Goal: Task Accomplishment & Management: Use online tool/utility

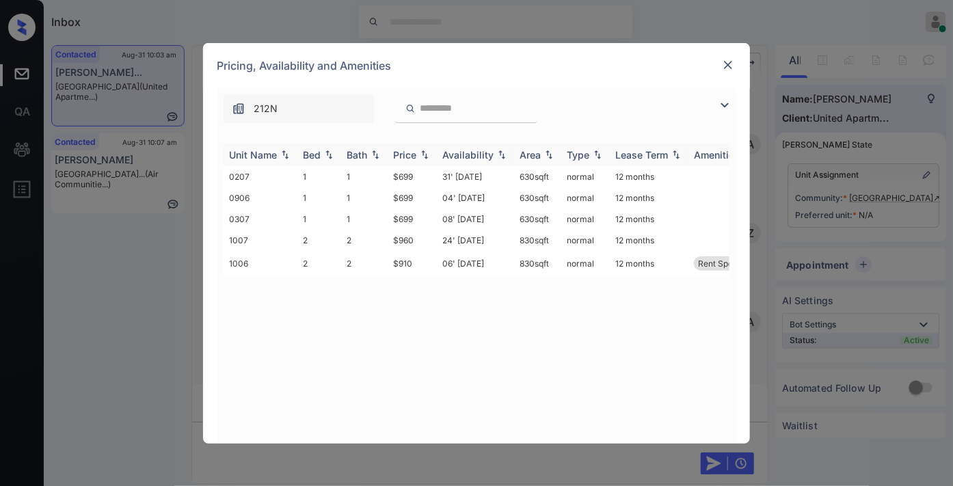
scroll to position [706, 0]
click at [421, 153] on img at bounding box center [425, 155] width 14 height 10
drag, startPoint x: 421, startPoint y: 172, endPoint x: 373, endPoint y: 174, distance: 47.9
click at [373, 174] on tr "0207 1 1 $699 31' May 25 630 sqft normal 12 months" at bounding box center [581, 176] width 714 height 21
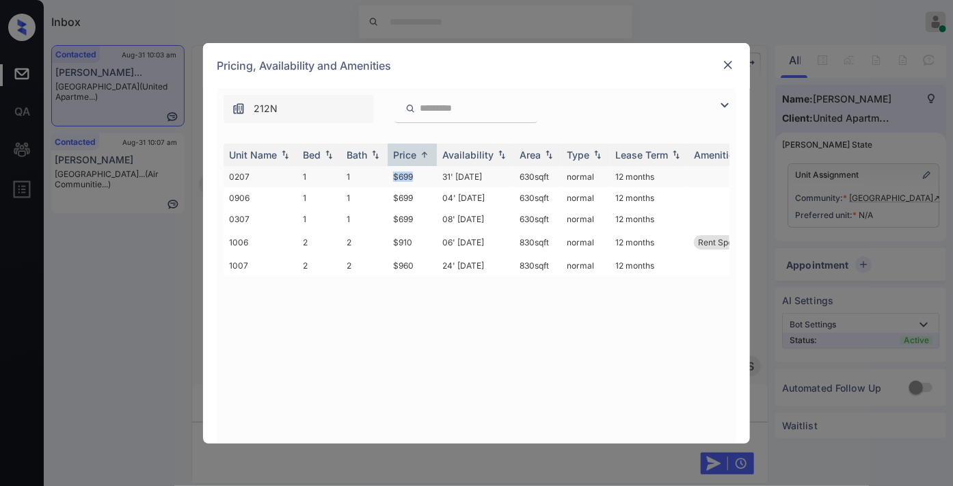
copy tr "$699"
click at [457, 178] on td "31' May 25" at bounding box center [475, 176] width 77 height 21
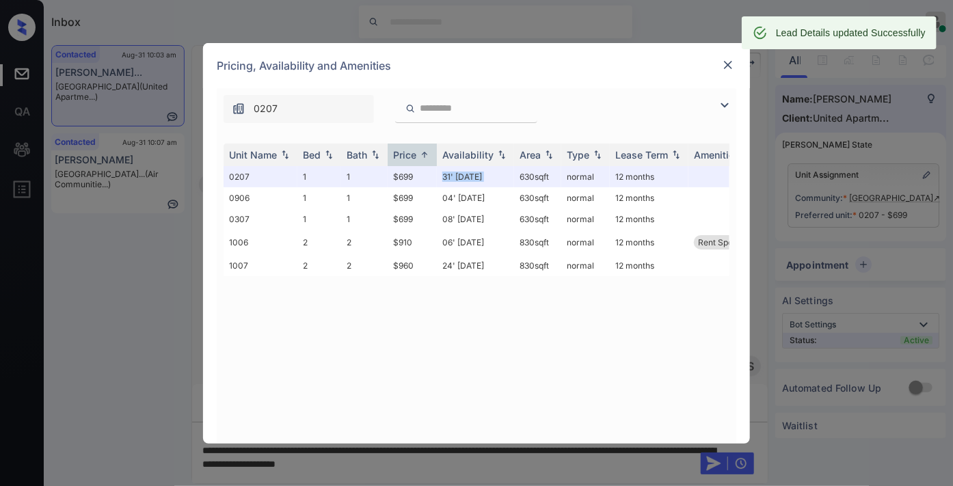
click at [732, 58] on img at bounding box center [728, 65] width 14 height 14
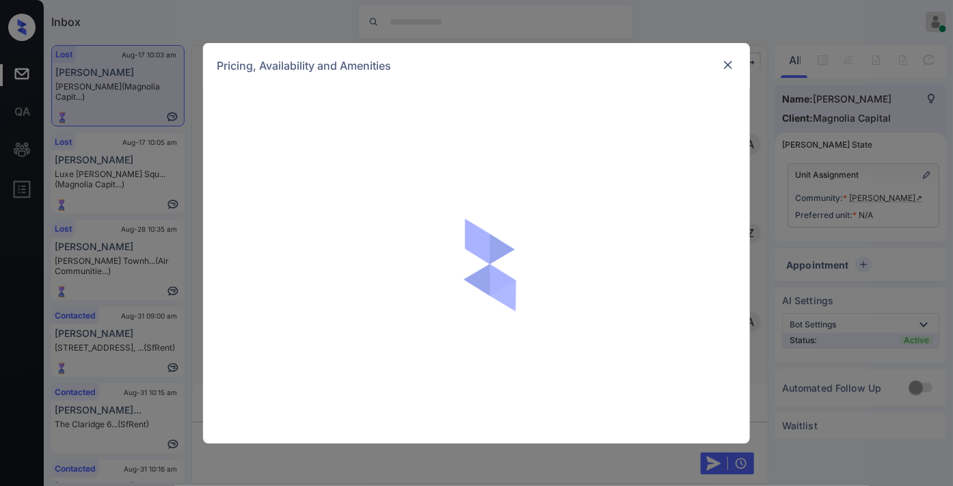
scroll to position [3468, 0]
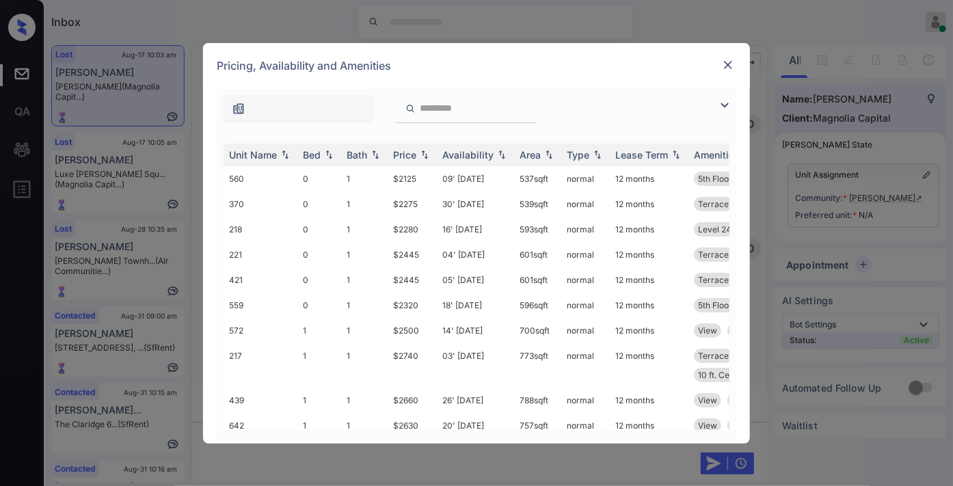
click at [727, 66] on img at bounding box center [728, 65] width 14 height 14
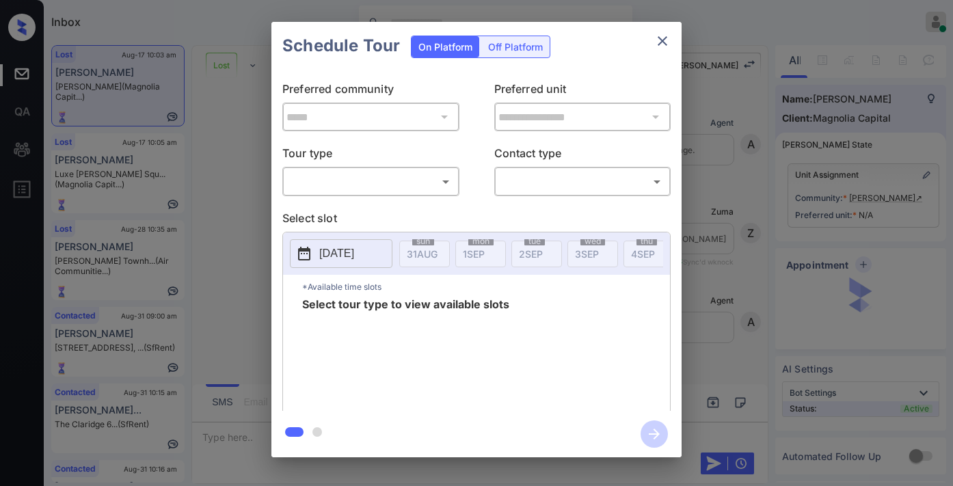
click at [425, 178] on body "Inbox Samantha Soliven Online Set yourself offline Set yourself on break Profil…" at bounding box center [476, 243] width 953 height 486
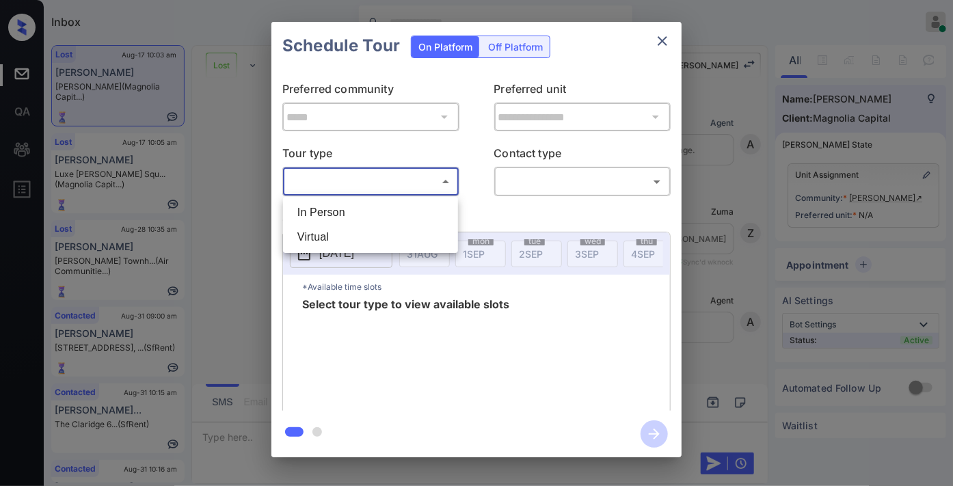
scroll to position [3468, 0]
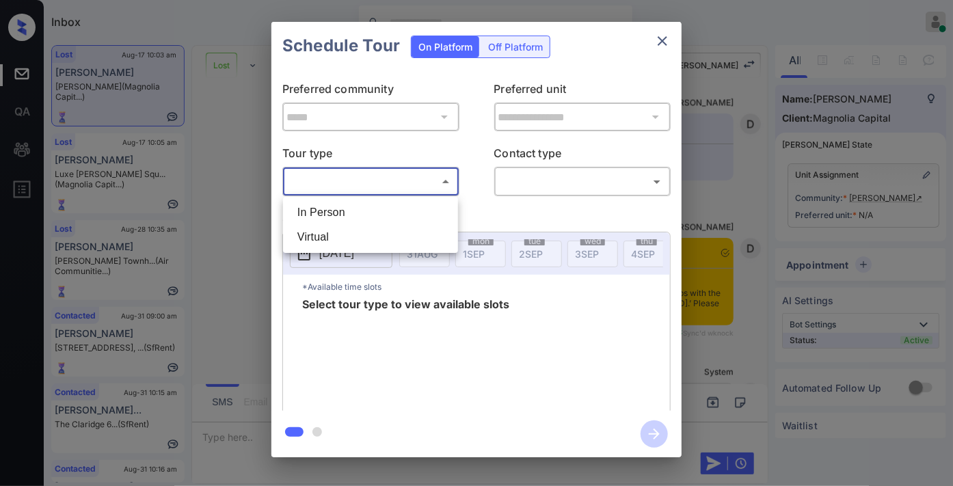
click at [401, 211] on li "In Person" at bounding box center [370, 212] width 168 height 25
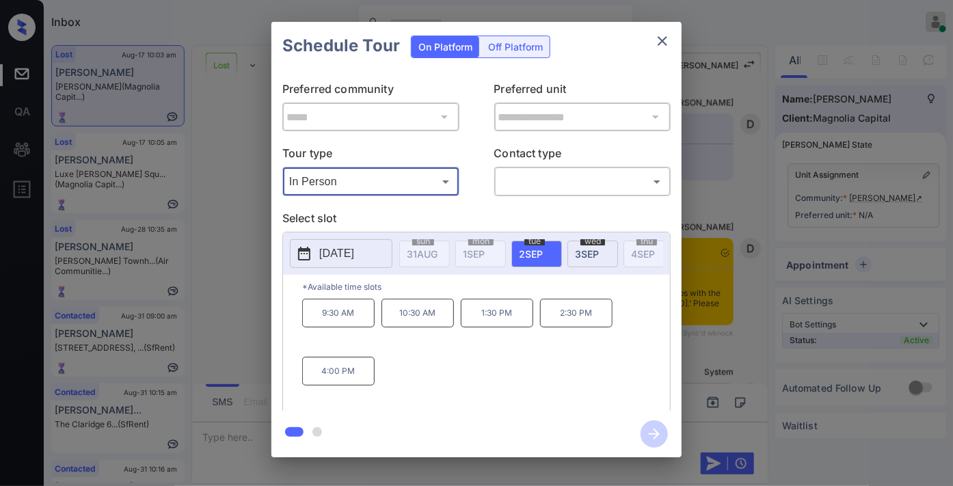
click at [432, 175] on body "Available slots fetched from knock successfully Inbox Samantha Soliven Online S…" at bounding box center [476, 243] width 953 height 486
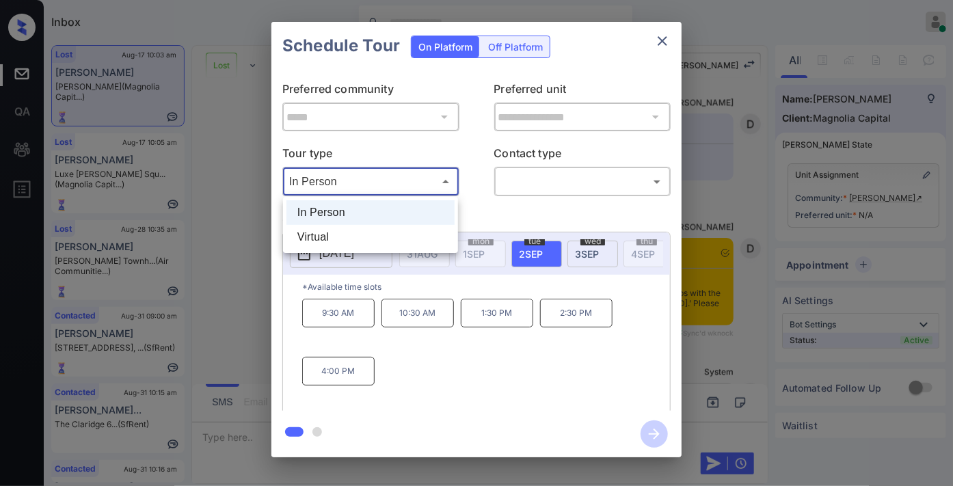
click at [401, 243] on li "Virtual" at bounding box center [370, 237] width 168 height 25
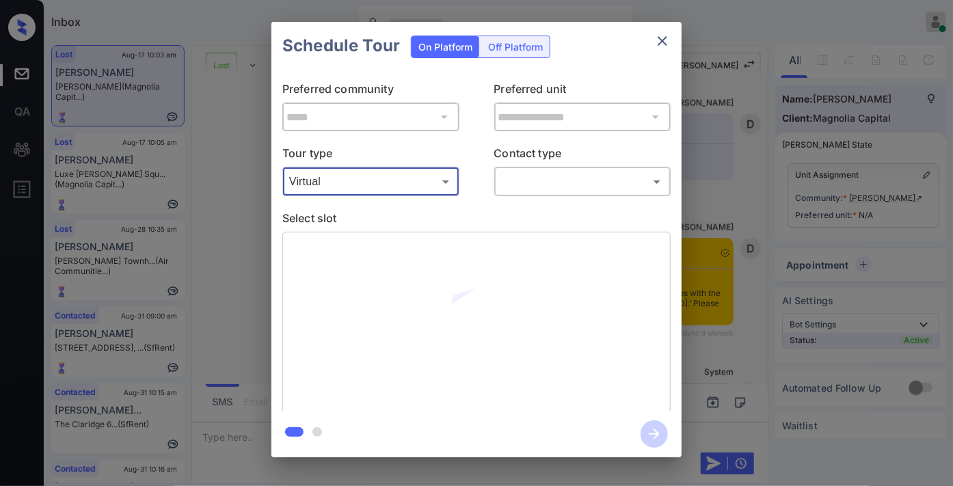
click at [373, 187] on body "Inbox Samantha Soliven Online Set yourself offline Set yourself on break Profil…" at bounding box center [476, 243] width 953 height 486
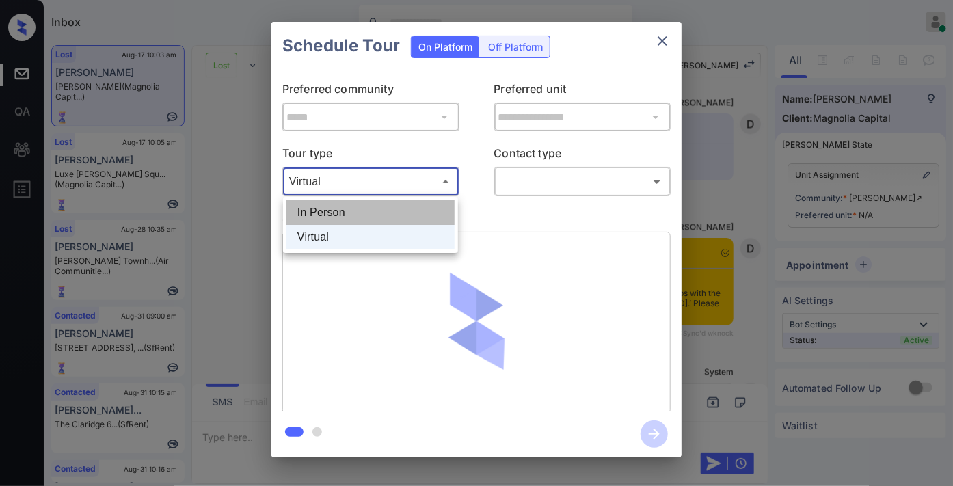
click at [370, 219] on li "In Person" at bounding box center [370, 212] width 168 height 25
type input "********"
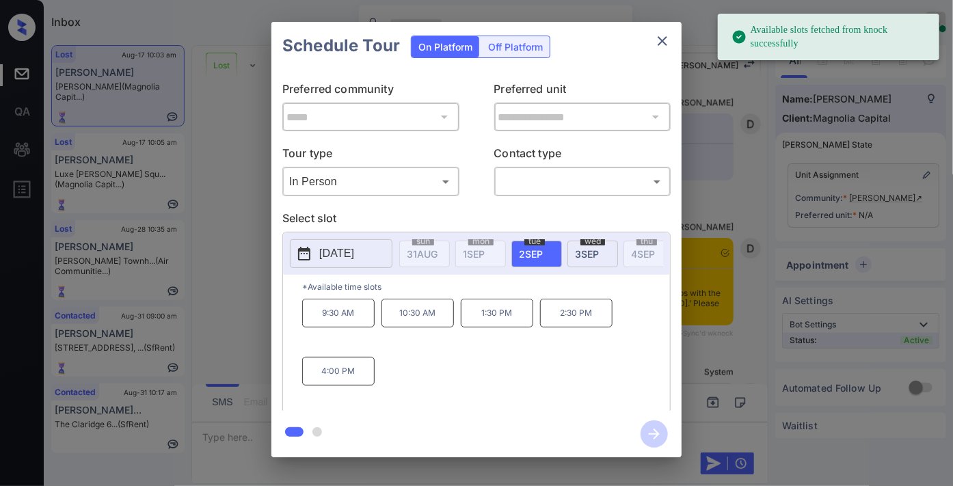
click at [354, 250] on p "2025-09-02" at bounding box center [336, 253] width 35 height 16
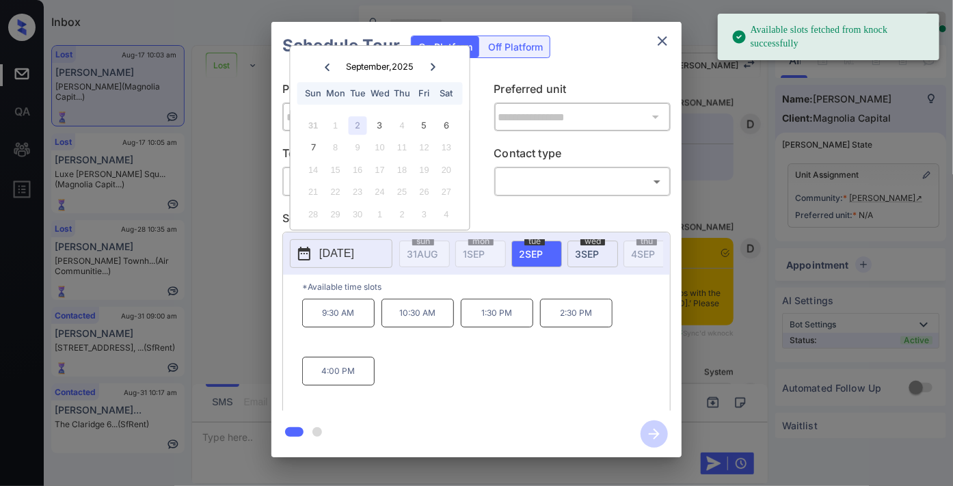
click at [659, 44] on icon "close" at bounding box center [663, 41] width 10 height 10
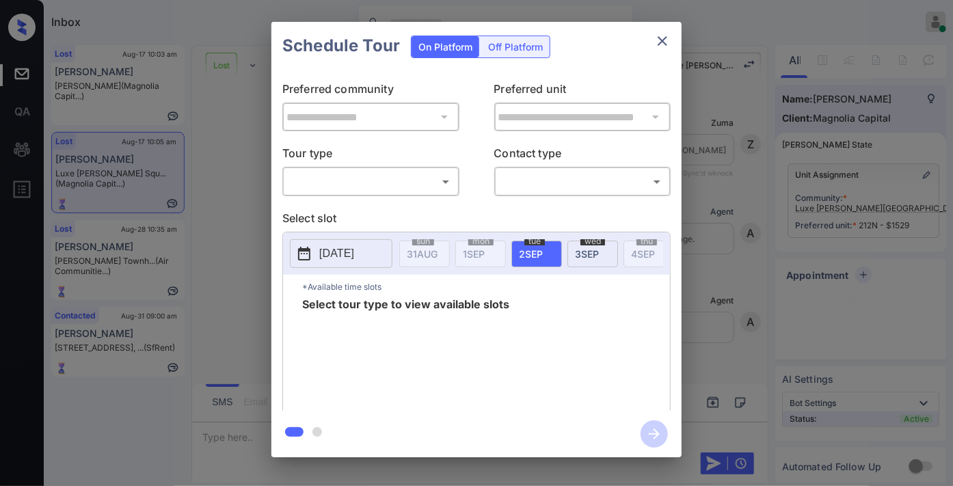
scroll to position [4415, 0]
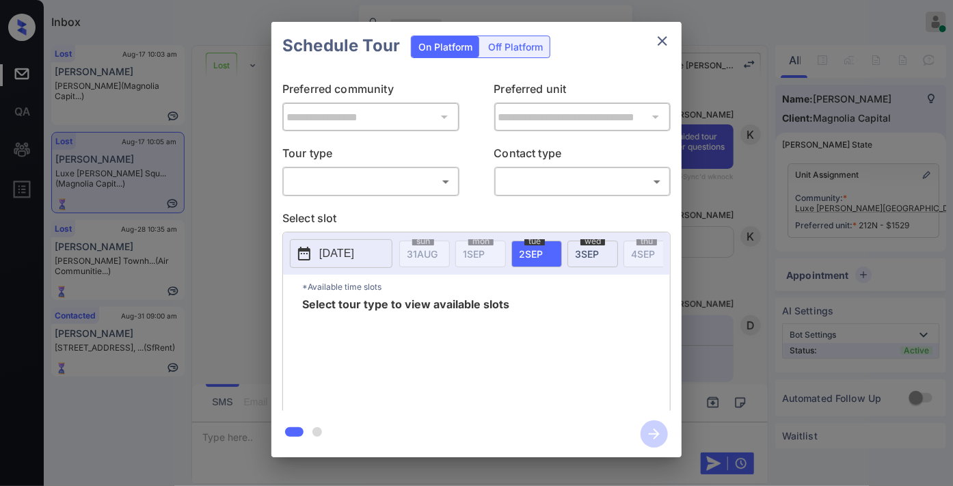
click at [425, 185] on body "Inbox Samantha Soliven Online Set yourself offline Set yourself on break Profil…" at bounding box center [476, 243] width 953 height 486
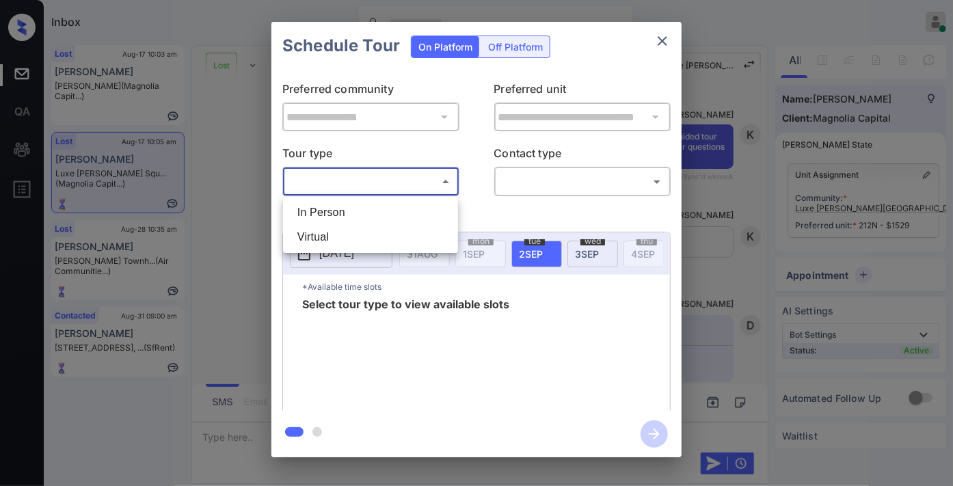
click at [401, 219] on li "In Person" at bounding box center [370, 212] width 168 height 25
type input "********"
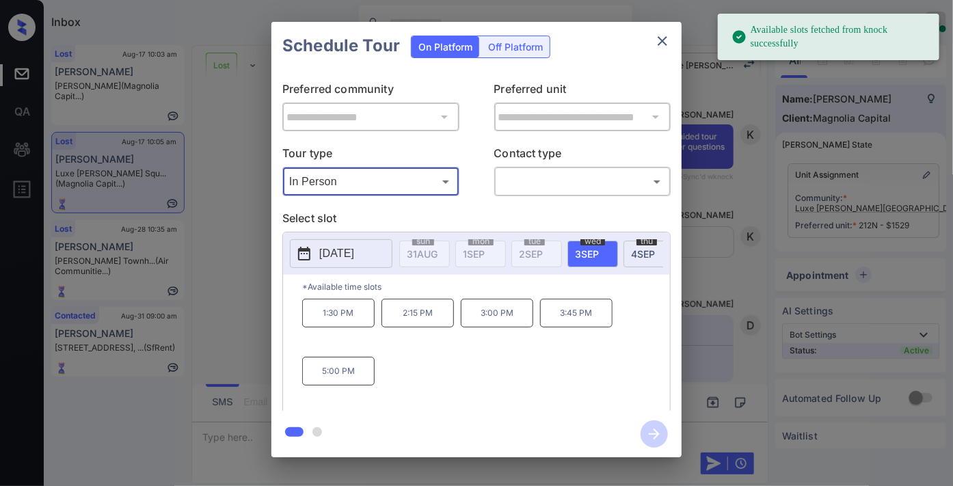
click at [342, 261] on p "[DATE]" at bounding box center [336, 253] width 35 height 16
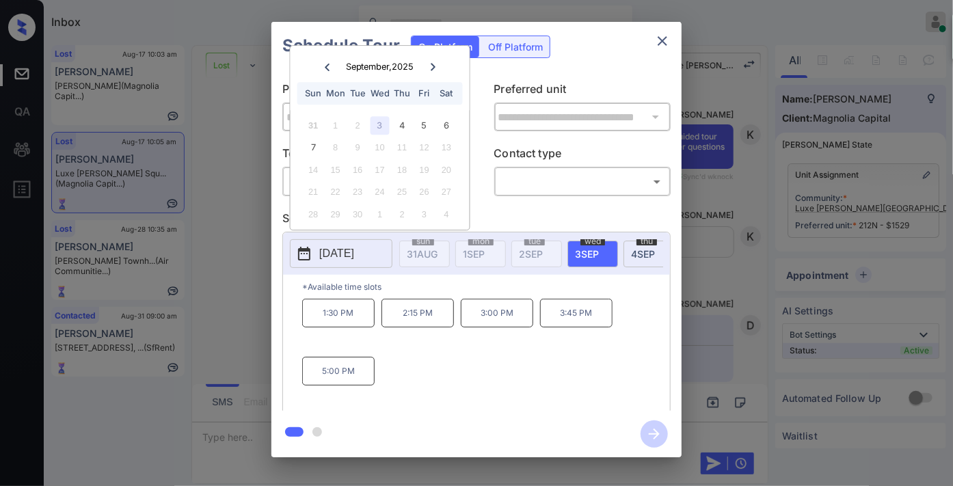
click at [667, 41] on icon "close" at bounding box center [662, 41] width 16 height 16
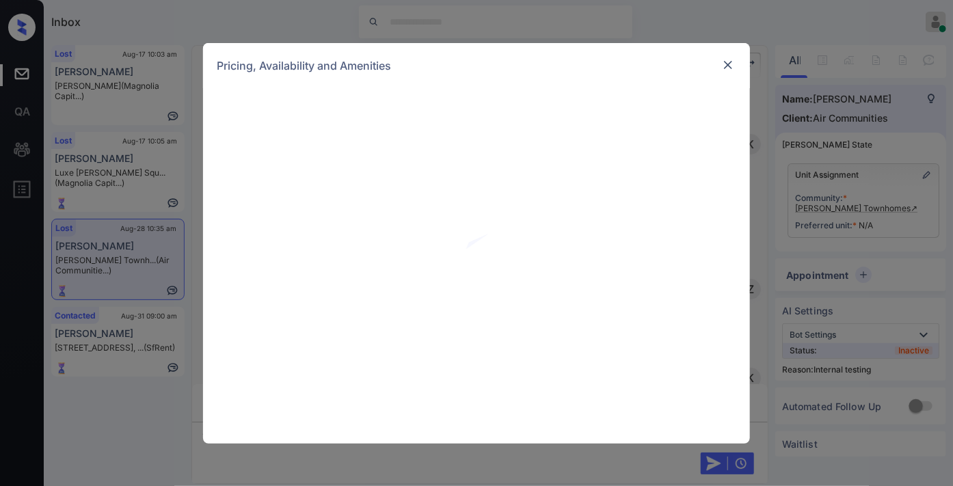
scroll to position [13559, 0]
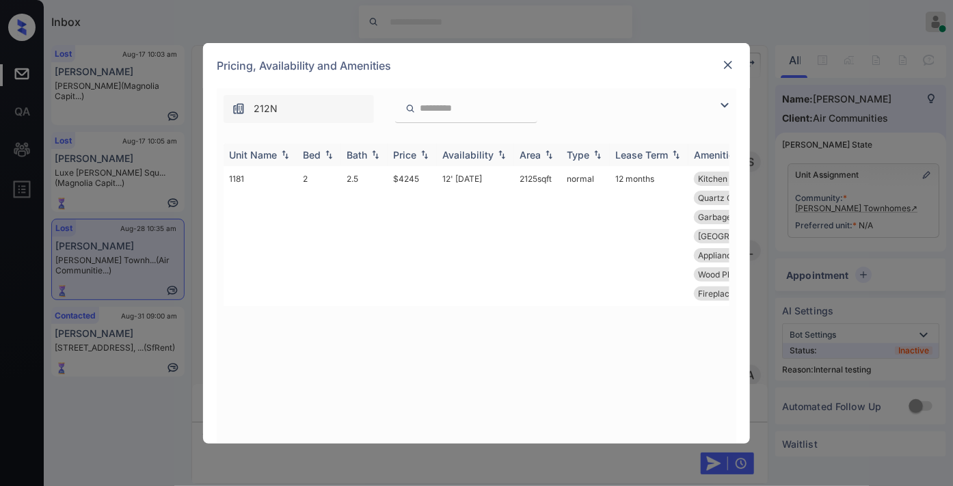
click at [424, 161] on th "Price" at bounding box center [412, 155] width 49 height 23
click at [729, 66] on img at bounding box center [728, 65] width 14 height 14
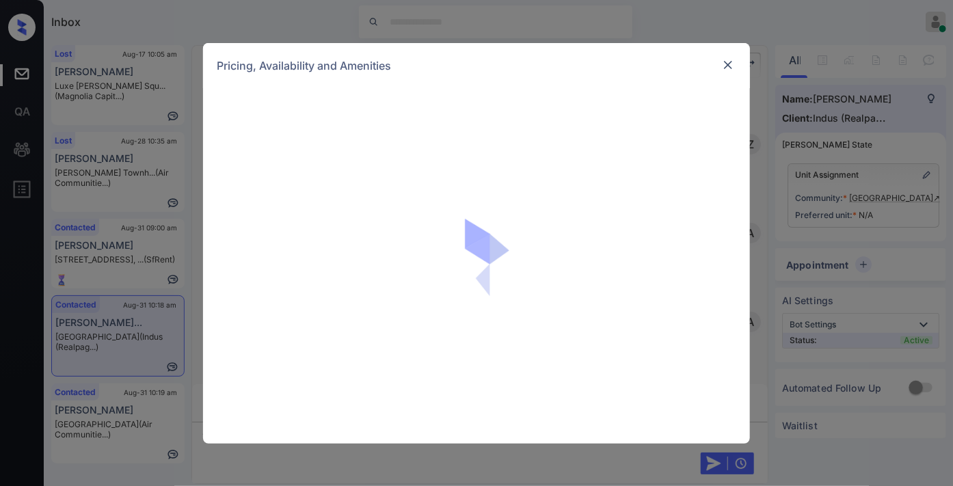
scroll to position [863, 0]
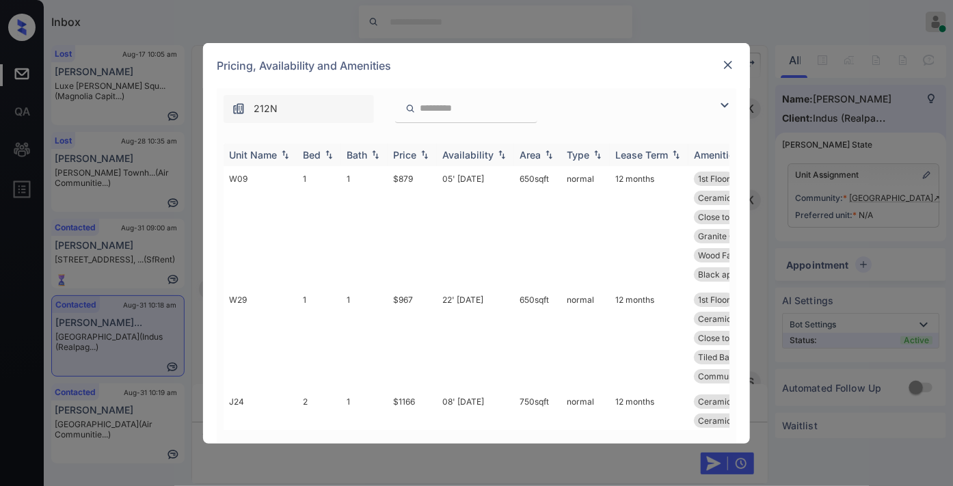
click at [417, 164] on th "Price" at bounding box center [412, 155] width 49 height 23
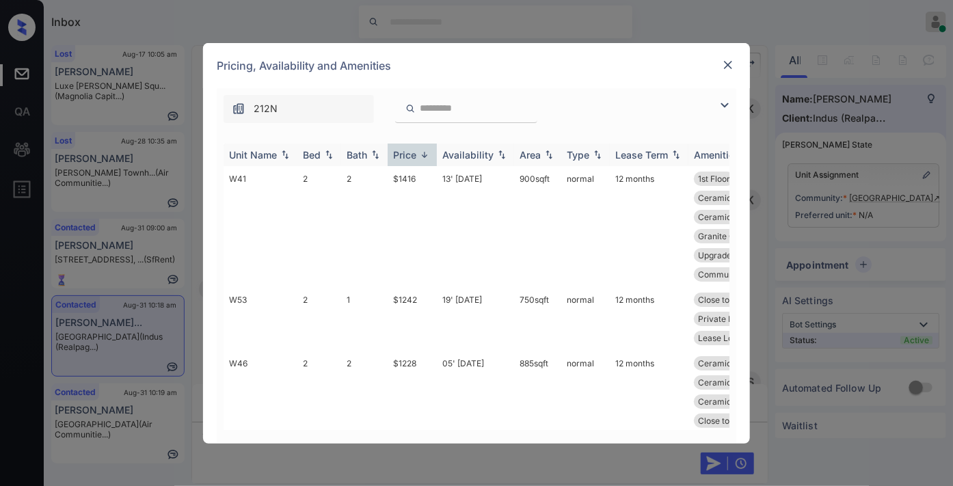
click at [417, 164] on th "Price" at bounding box center [412, 155] width 49 height 23
click at [421, 176] on td "$879" at bounding box center [412, 226] width 49 height 121
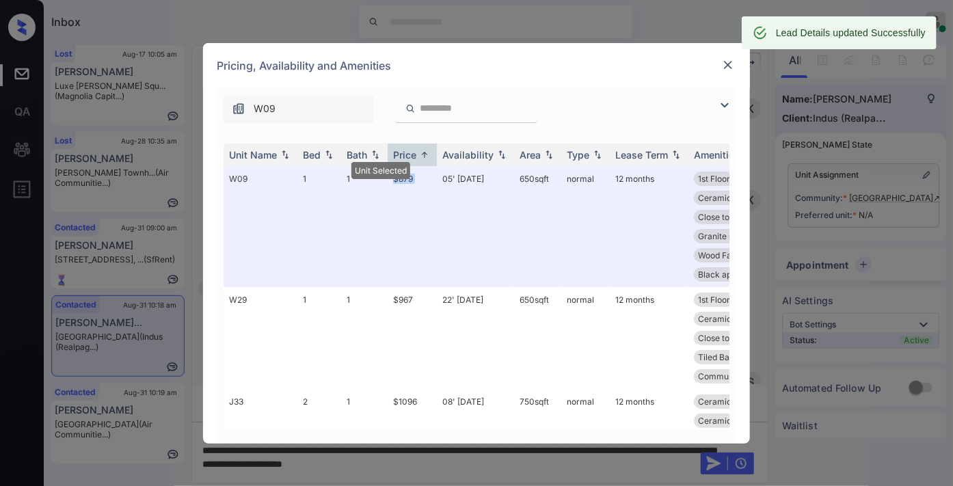
click at [726, 62] on img at bounding box center [728, 65] width 14 height 14
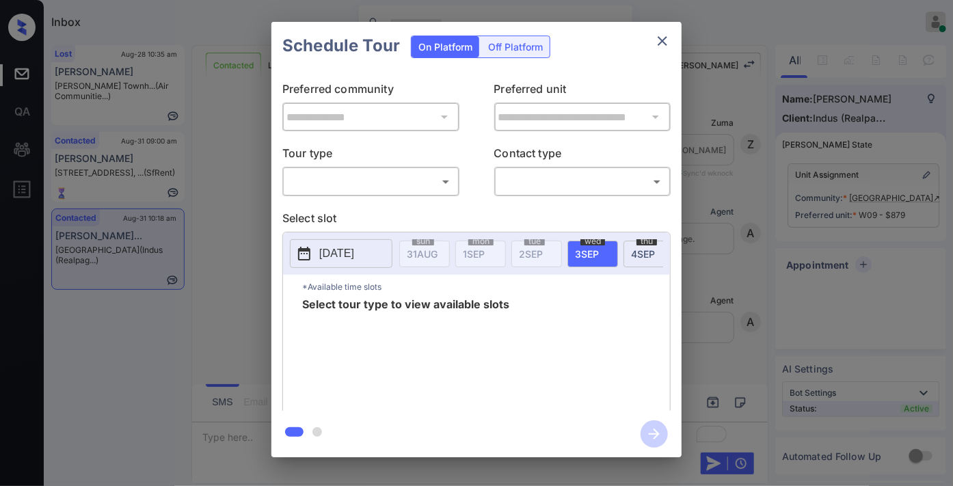
scroll to position [485, 0]
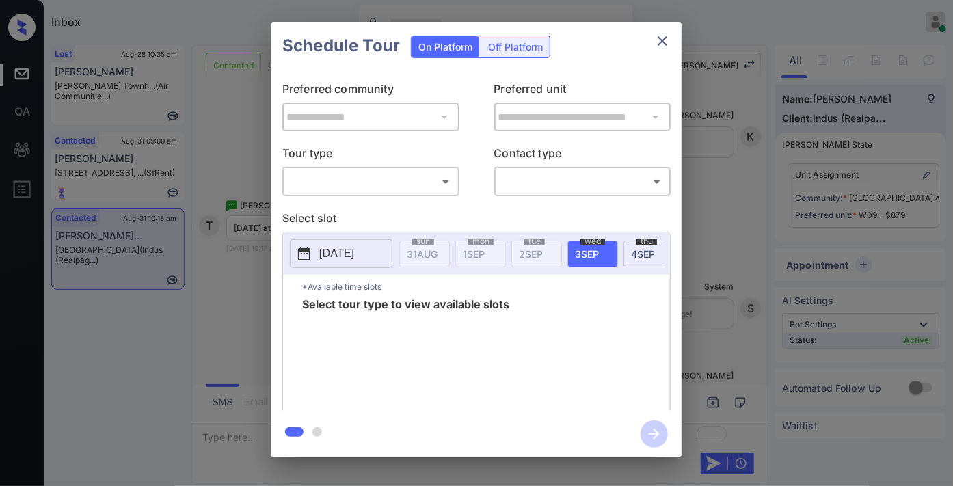
click at [420, 185] on body "Inbox [PERSON_NAME] Online Set yourself offline Set yourself on break Profile S…" at bounding box center [476, 243] width 953 height 486
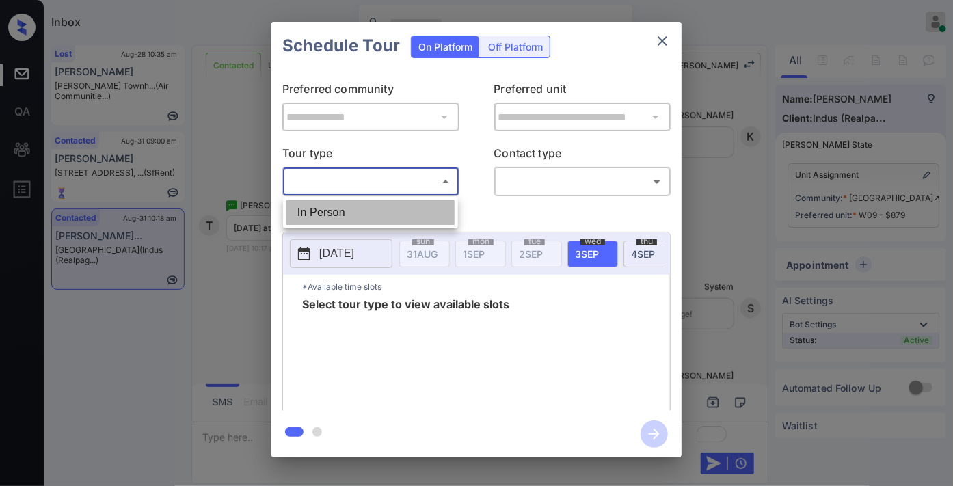
click at [405, 206] on li "In Person" at bounding box center [370, 212] width 168 height 25
type input "********"
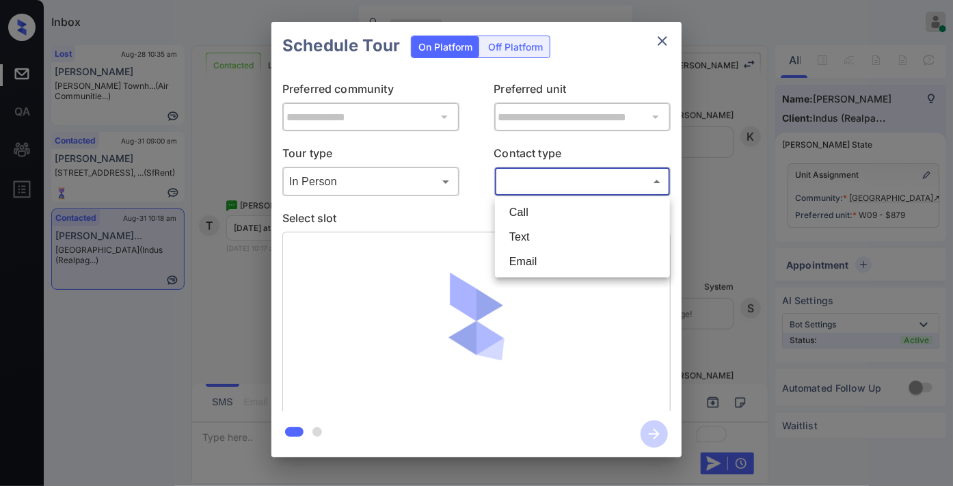
click at [540, 187] on body "Inbox [PERSON_NAME] Online Set yourself offline Set yourself on break Profile S…" at bounding box center [476, 243] width 953 height 486
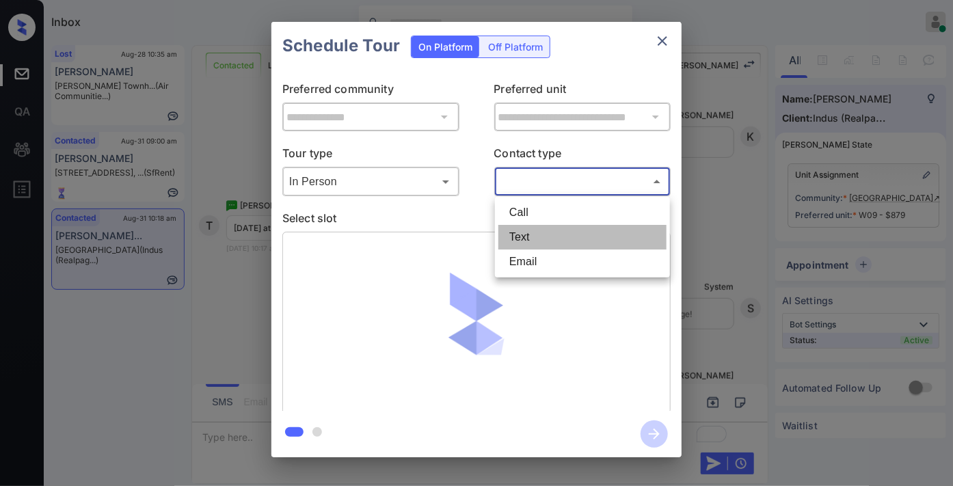
click at [545, 230] on li "Text" at bounding box center [582, 237] width 168 height 25
type input "****"
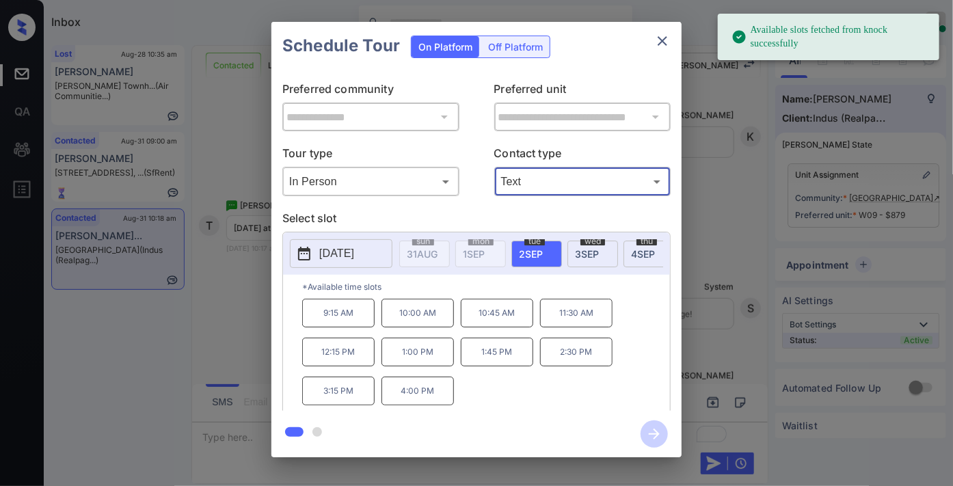
click at [354, 260] on p "[DATE]" at bounding box center [336, 253] width 35 height 16
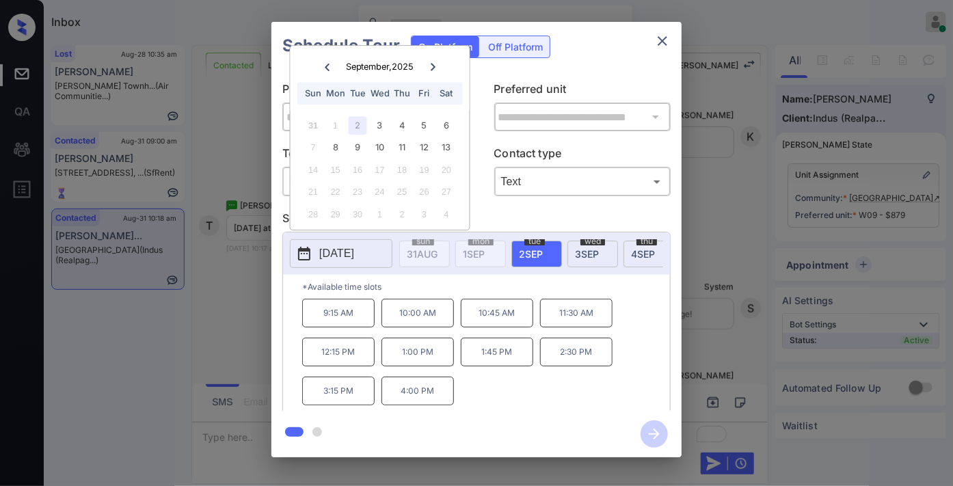
click at [409, 319] on p "10:00 AM" at bounding box center [417, 313] width 72 height 29
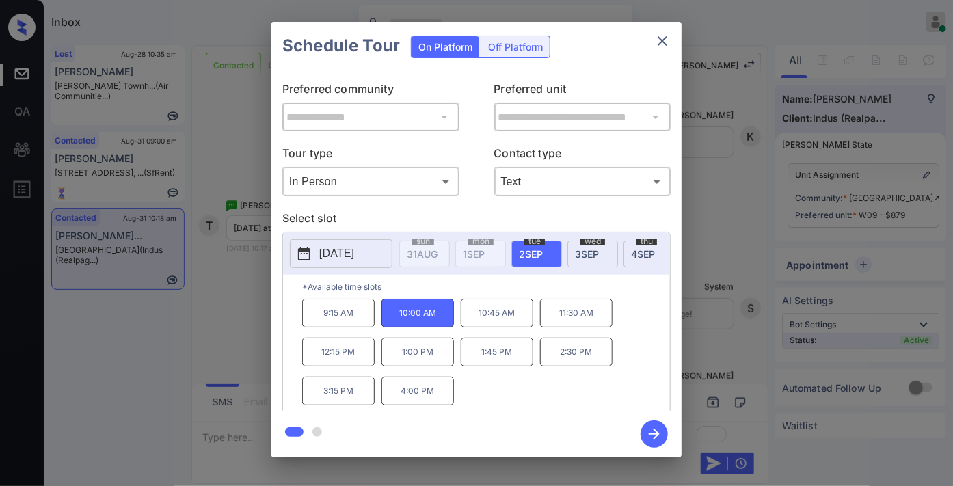
click at [645, 436] on icon "button" at bounding box center [654, 433] width 27 height 27
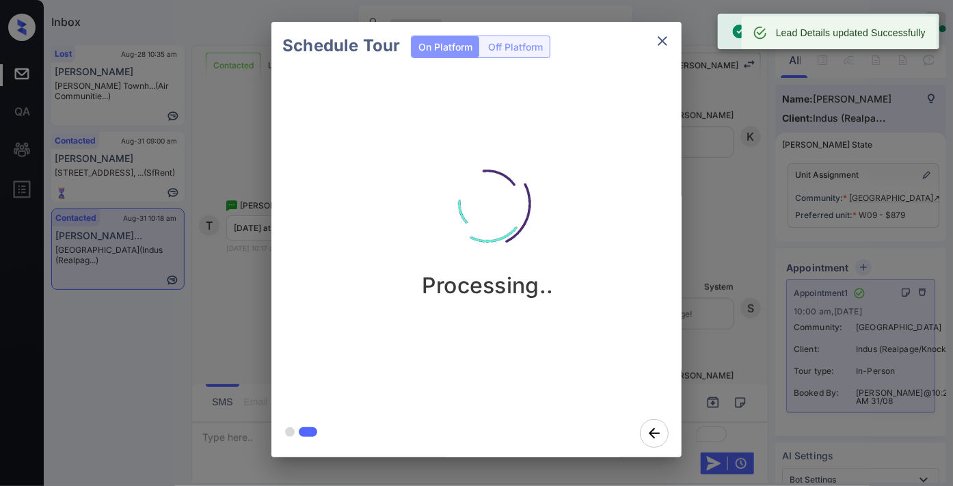
click at [659, 37] on icon "close" at bounding box center [663, 41] width 10 height 10
